Goal: Task Accomplishment & Management: Complete application form

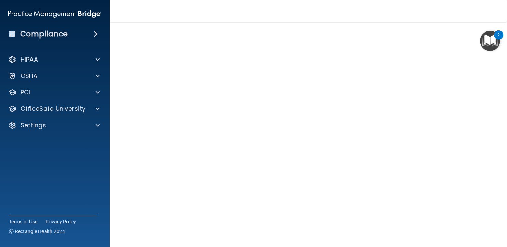
scroll to position [31, 0]
click at [46, 92] on div "PCI" at bounding box center [45, 92] width 85 height 8
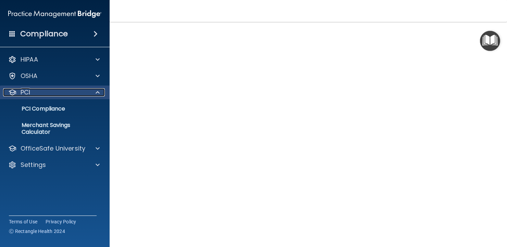
click at [46, 92] on div "PCI" at bounding box center [45, 92] width 85 height 8
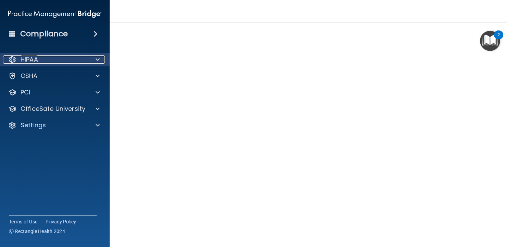
click at [57, 63] on div "HIPAA" at bounding box center [45, 59] width 85 height 8
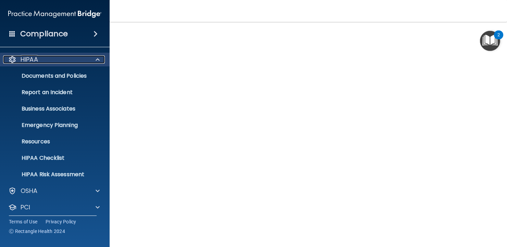
click at [57, 63] on div "HIPAA" at bounding box center [45, 59] width 85 height 8
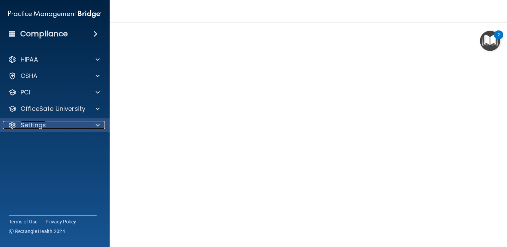
click at [59, 125] on div "Settings" at bounding box center [45, 125] width 85 height 8
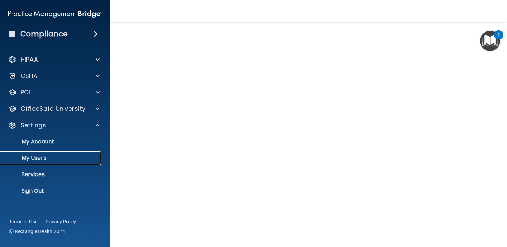
scroll to position [0, 0]
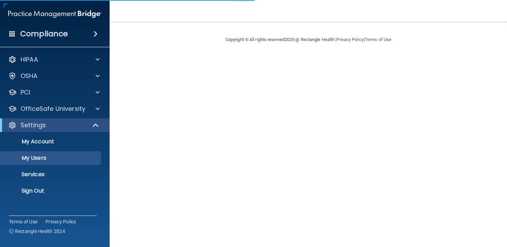
select select "20"
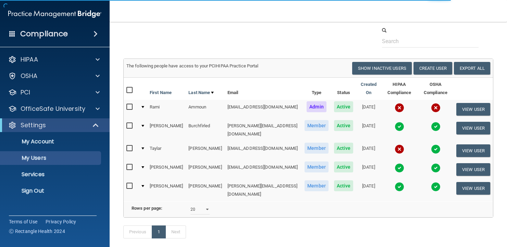
scroll to position [21, 0]
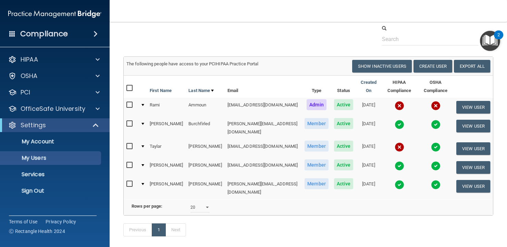
click at [394, 144] on img at bounding box center [399, 147] width 10 height 10
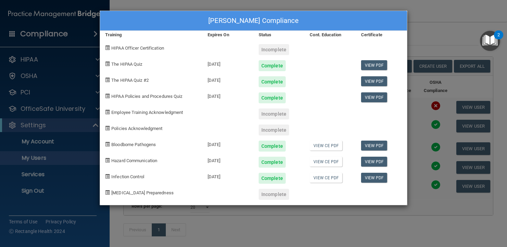
click at [305, 214] on div "Taylar Smith's Compliance Training Expires On Status Cont. Education Certificat…" at bounding box center [253, 123] width 507 height 247
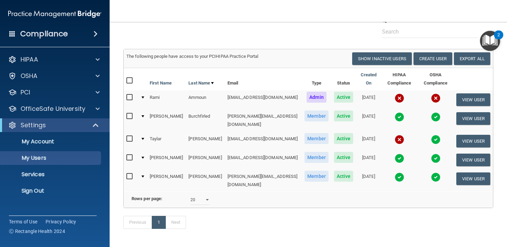
scroll to position [31, 0]
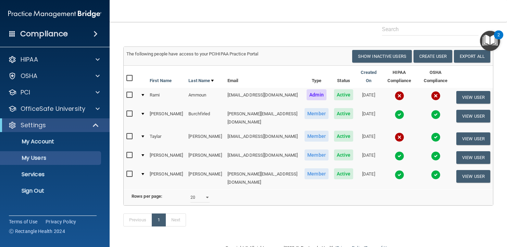
click at [365, 136] on td "08/06/2025" at bounding box center [368, 138] width 25 height 19
click at [365, 129] on td "08/06/2025" at bounding box center [368, 138] width 25 height 19
click at [461, 133] on button "View User" at bounding box center [473, 138] width 34 height 13
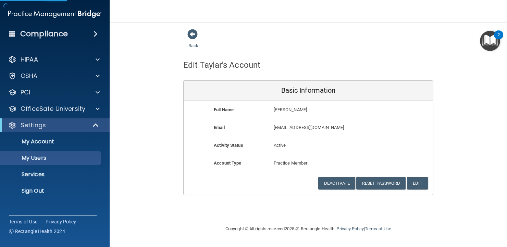
select select "20"
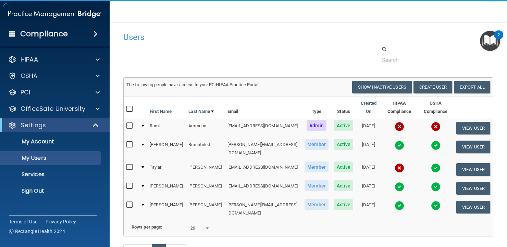
click at [394, 164] on img at bounding box center [399, 168] width 10 height 10
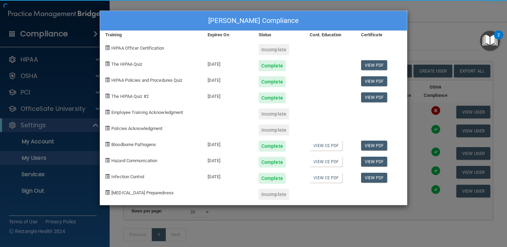
scroll to position [28, 0]
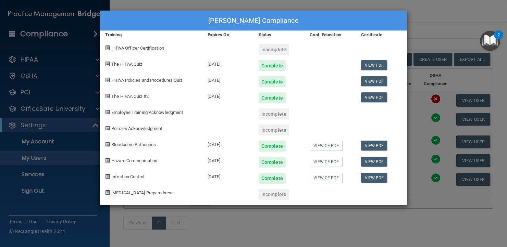
click at [354, 120] on div at bounding box center [329, 127] width 51 height 16
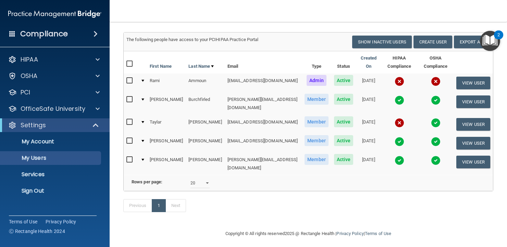
scroll to position [50, 0]
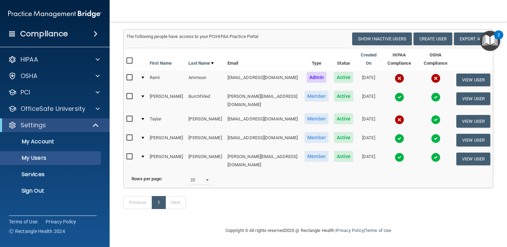
click at [331, 101] on td "Active" at bounding box center [343, 100] width 25 height 23
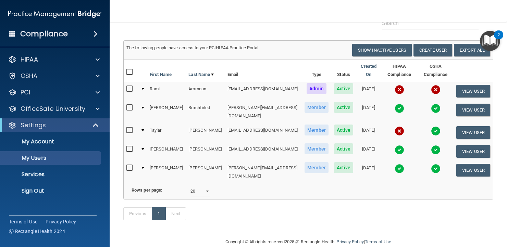
scroll to position [35, 0]
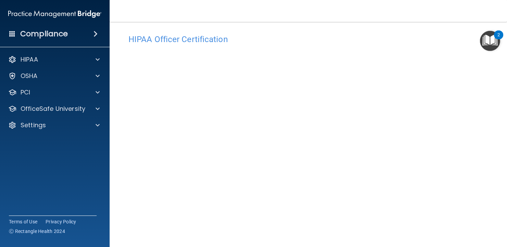
scroll to position [58, 0]
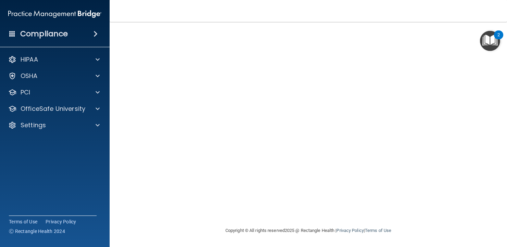
click at [425, 217] on div "HIPAA Officer Certification This course doesn’t expire until . Are you sure you…" at bounding box center [308, 102] width 370 height 249
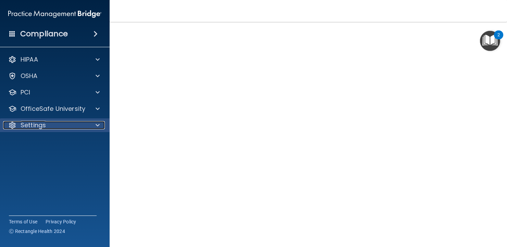
click at [66, 128] on div "Settings" at bounding box center [45, 125] width 85 height 8
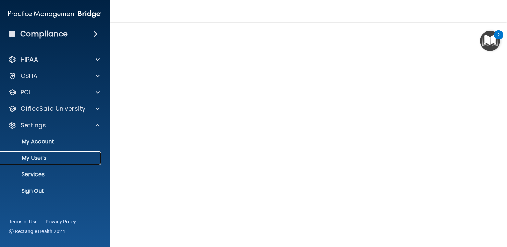
click at [61, 158] on p "My Users" at bounding box center [50, 158] width 93 height 7
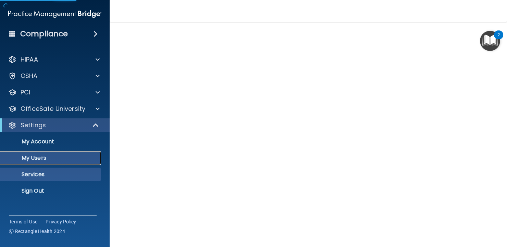
select select "20"
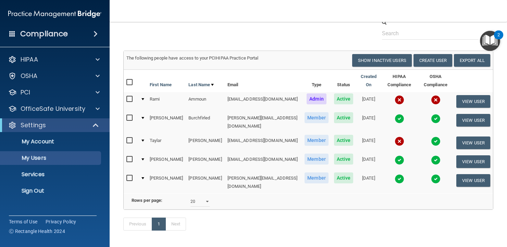
click at [432, 100] on img at bounding box center [436, 100] width 10 height 10
click at [394, 103] on img at bounding box center [399, 100] width 10 height 10
click at [64, 64] on div "HIPAA" at bounding box center [55, 60] width 110 height 14
click at [227, 97] on td "[EMAIL_ADDRESS][DOMAIN_NAME]" at bounding box center [263, 101] width 77 height 19
click at [394, 101] on img at bounding box center [399, 100] width 10 height 10
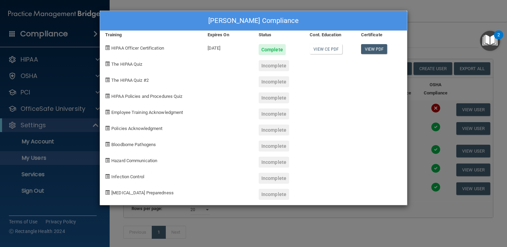
click at [124, 64] on span "The HIPAA Quiz" at bounding box center [126, 64] width 31 height 5
click at [281, 67] on div "Incomplete" at bounding box center [273, 65] width 30 height 11
click at [461, 145] on div "Rami Ammoun's Compliance Training Expires On Status Cont. Education Certificate…" at bounding box center [253, 123] width 507 height 247
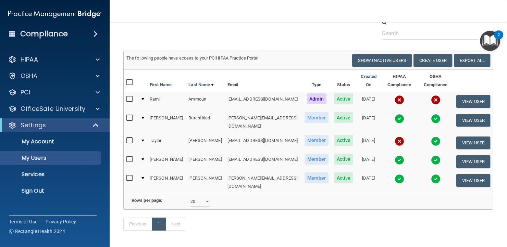
click at [49, 68] on div "HIPAA Documents and Policies Report an Incident Business Associates Emergency P…" at bounding box center [55, 126] width 110 height 153
click at [53, 63] on div "HIPAA" at bounding box center [45, 59] width 85 height 8
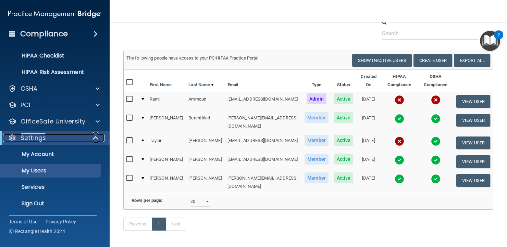
click at [56, 134] on div "Settings" at bounding box center [45, 138] width 85 height 8
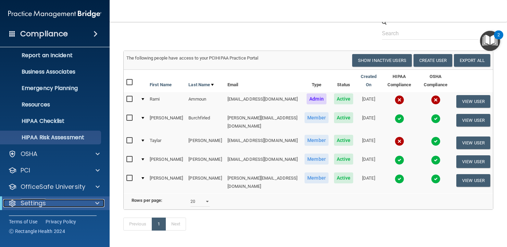
scroll to position [37, 0]
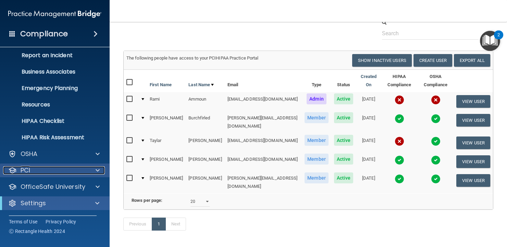
click at [49, 171] on div "PCI" at bounding box center [45, 170] width 85 height 8
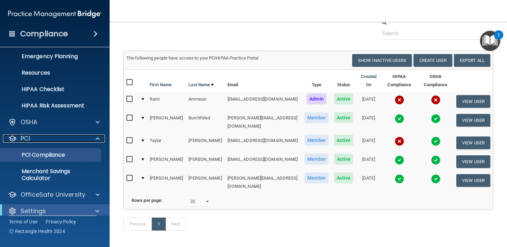
scroll to position [76, 0]
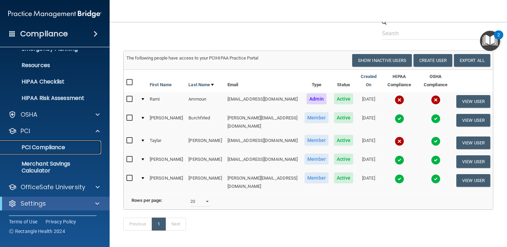
click at [54, 152] on link "PCI Compliance" at bounding box center [47, 148] width 108 height 14
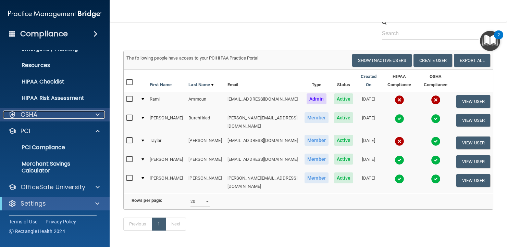
click at [78, 116] on div "OSHA" at bounding box center [45, 115] width 85 height 8
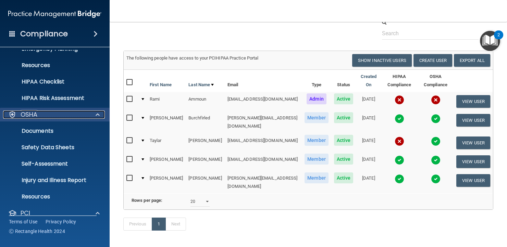
drag, startPoint x: 78, startPoint y: 116, endPoint x: 77, endPoint y: 119, distance: 3.6
click at [78, 116] on div "OSHA" at bounding box center [45, 115] width 85 height 8
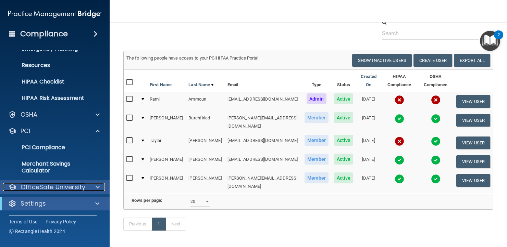
click at [59, 189] on p "OfficeSafe University" at bounding box center [53, 187] width 65 height 8
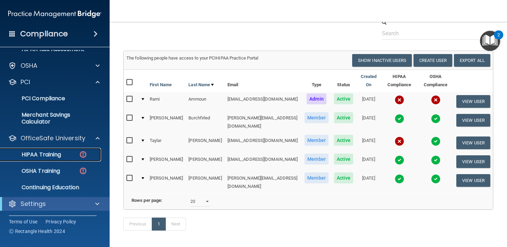
click at [64, 161] on link "HIPAA Training" at bounding box center [47, 155] width 108 height 14
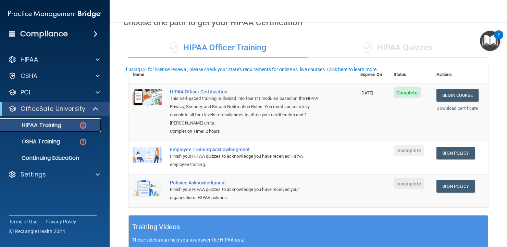
scroll to position [62, 0]
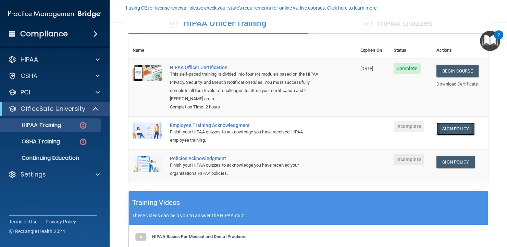
click at [459, 127] on link "Sign Policy" at bounding box center [455, 129] width 38 height 13
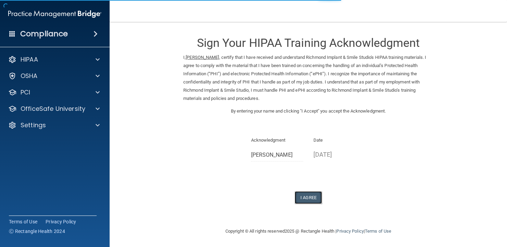
click at [307, 197] on button "I Agree" at bounding box center [307, 197] width 27 height 13
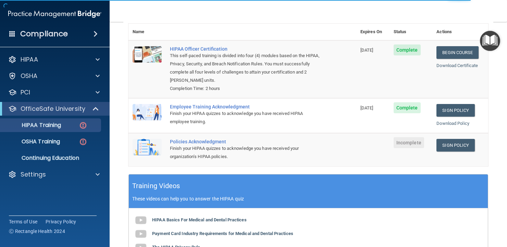
scroll to position [132, 0]
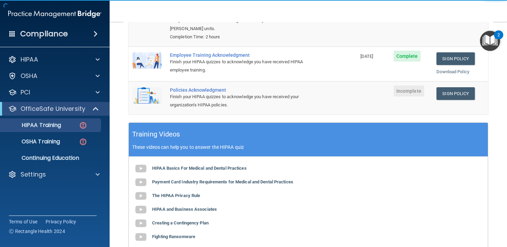
click at [444, 100] on td "Sign Policy Sign Policy Download Policy" at bounding box center [460, 97] width 56 height 33
click at [445, 97] on link "Sign Policy" at bounding box center [455, 93] width 38 height 13
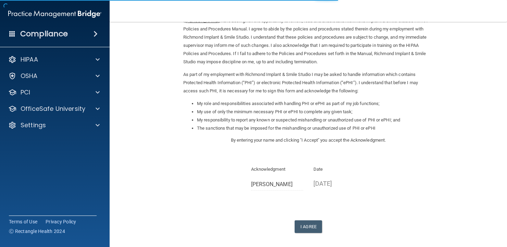
scroll to position [37, 0]
click at [306, 231] on button "I Agree" at bounding box center [307, 226] width 27 height 13
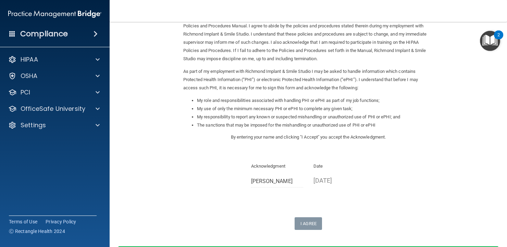
scroll to position [0, 0]
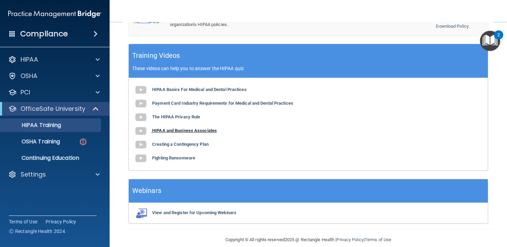
scroll to position [221, 0]
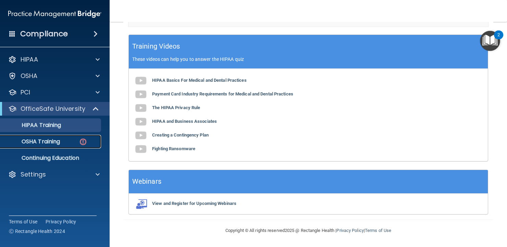
click at [70, 143] on div "OSHA Training" at bounding box center [50, 141] width 93 height 7
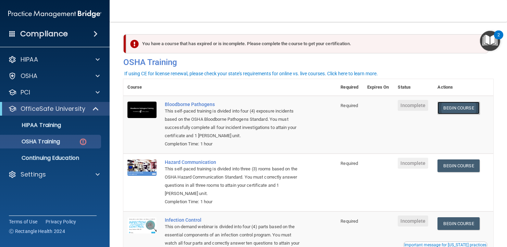
click at [462, 109] on link "Begin Course" at bounding box center [458, 108] width 42 height 13
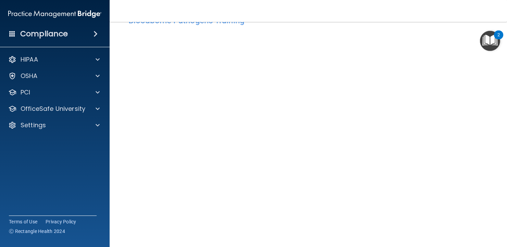
scroll to position [16, 0]
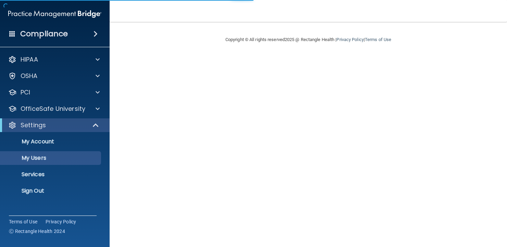
select select "20"
